Goal: Task Accomplishment & Management: Manage account settings

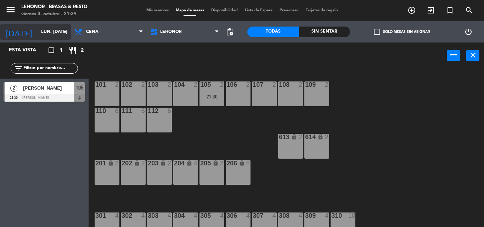
click at [40, 30] on input "lun. [DATE]" at bounding box center [68, 32] width 60 height 12
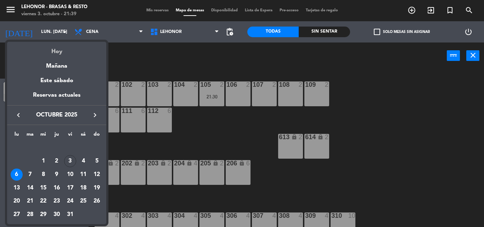
click at [44, 46] on div "Hoy" at bounding box center [56, 49] width 99 height 15
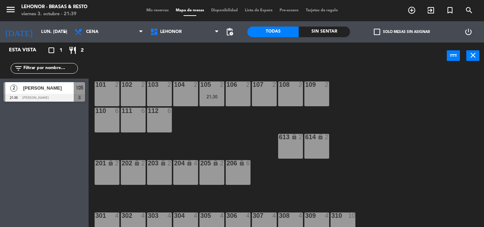
type input "vie. [DATE]"
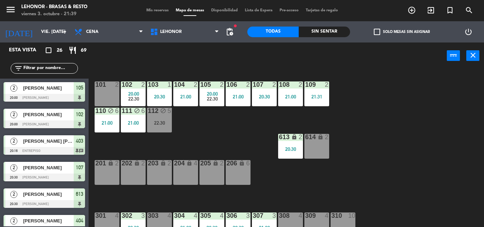
click at [210, 136] on div "101 2 102 2 20:00 22:30 103 1 20:30 104 2 21:00 105 2 20:00 22:30 106 2 21:00 1…" at bounding box center [289, 148] width 390 height 158
click at [321, 30] on div "Sin sentar" at bounding box center [324, 32] width 51 height 11
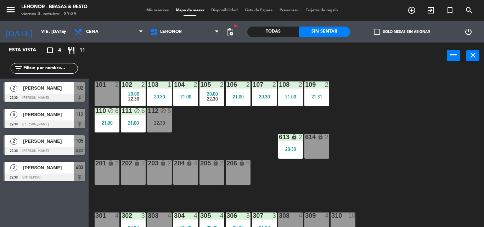
click at [50, 146] on div "[PERSON_NAME]" at bounding box center [47, 141] width 51 height 12
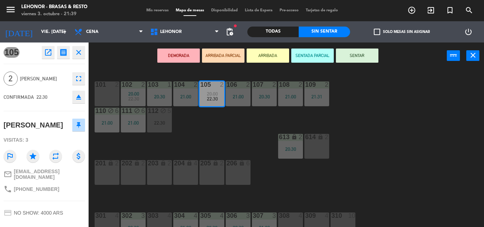
click at [78, 189] on div "phone [PHONE_NUMBER]" at bounding box center [44, 188] width 81 height 13
click at [213, 145] on div "101 2 102 2 20:00 22:30 103 1 20:30 104 2 21:00 105 2 20:00 22:30 106 2 21:00 1…" at bounding box center [289, 148] width 390 height 158
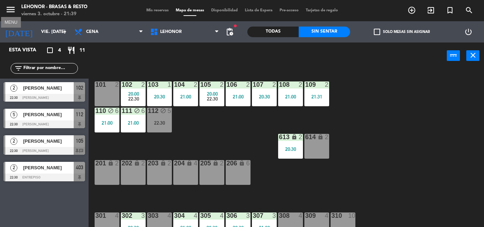
click at [6, 9] on icon "menu" at bounding box center [10, 9] width 11 height 11
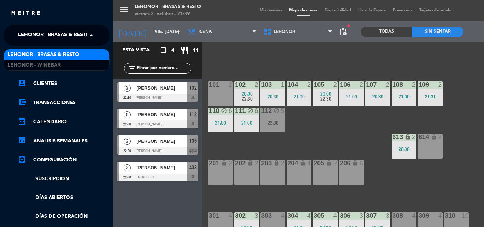
click at [63, 40] on span "Lehonor - Brasas & Resto" at bounding box center [54, 35] width 72 height 15
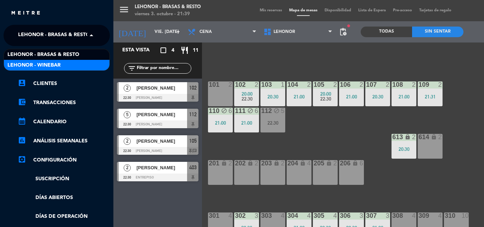
click at [58, 66] on span "Lehonor - Winebar" at bounding box center [33, 65] width 53 height 8
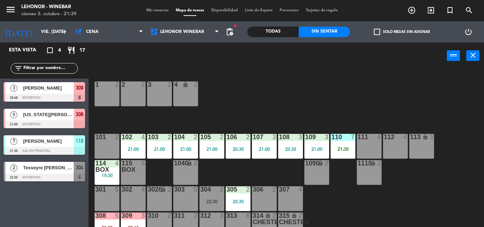
click at [44, 97] on div at bounding box center [44, 98] width 81 height 8
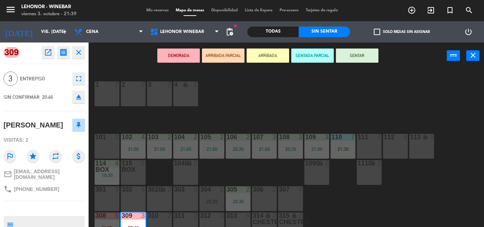
click at [62, 201] on div "309 open_in_new receipt 8:46 PM vie., [DATE] 3 personas [PERSON_NAME] Mesa 309 …" at bounding box center [44, 135] width 89 height 185
click at [237, 99] on div "1 2 2 2 3 2 4 lock 2 102 4 21:00 104 2 21:00 106 2 20:30 107 3 21:00 109 3 21:0…" at bounding box center [289, 148] width 390 height 158
